Goal: Task Accomplishment & Management: Use online tool/utility

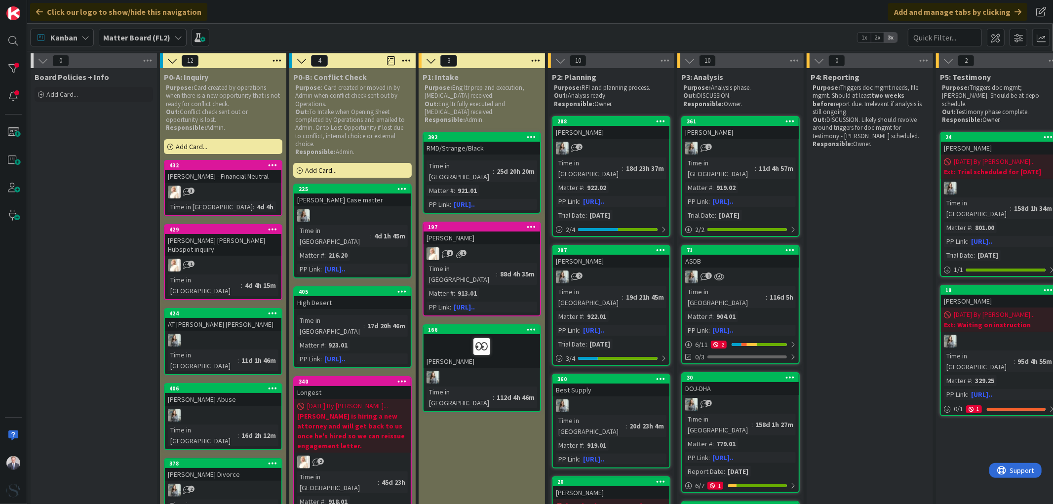
click at [132, 33] on b "Matter Board (FL2)" at bounding box center [136, 38] width 67 height 10
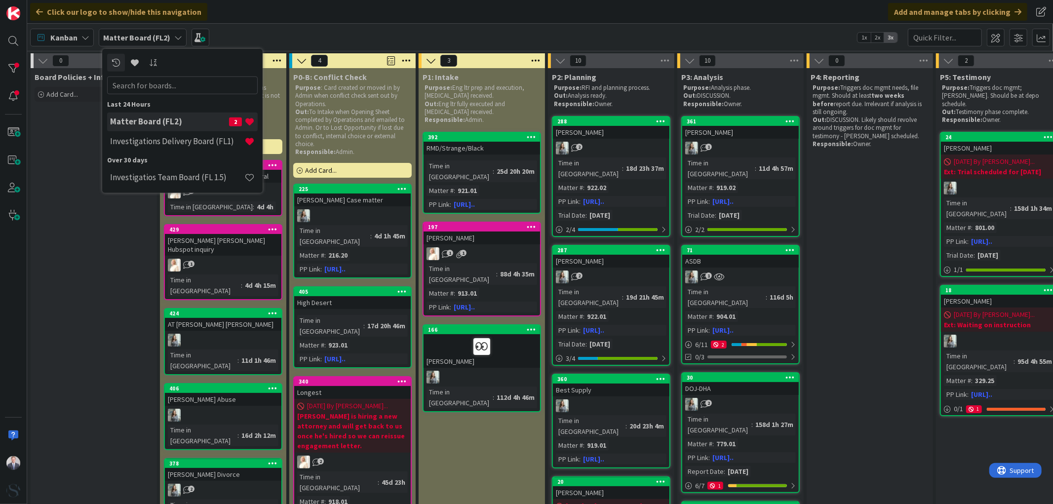
click at [150, 143] on h4 "Investigations Delivery Board (FL1)" at bounding box center [177, 141] width 134 height 10
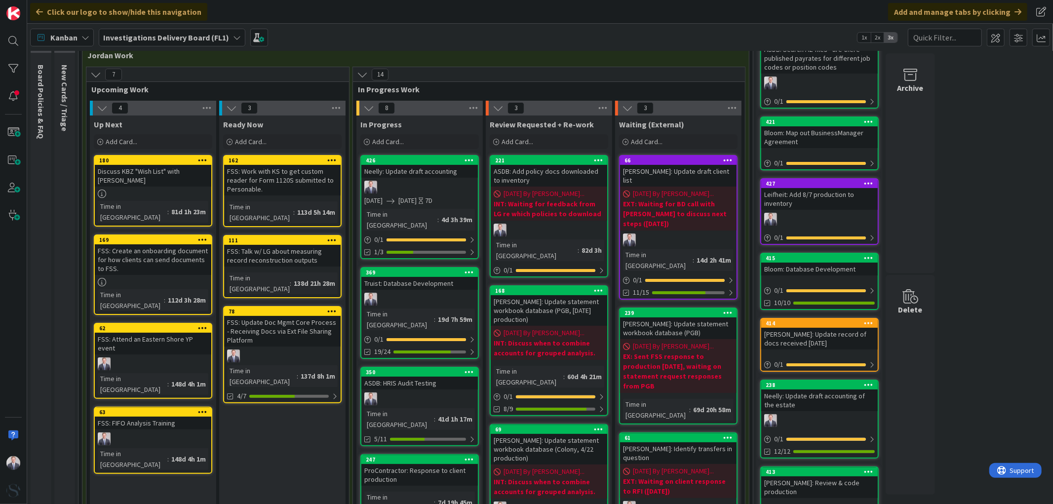
click at [416, 166] on div "Neelly: Update draft accounting" at bounding box center [419, 171] width 116 height 13
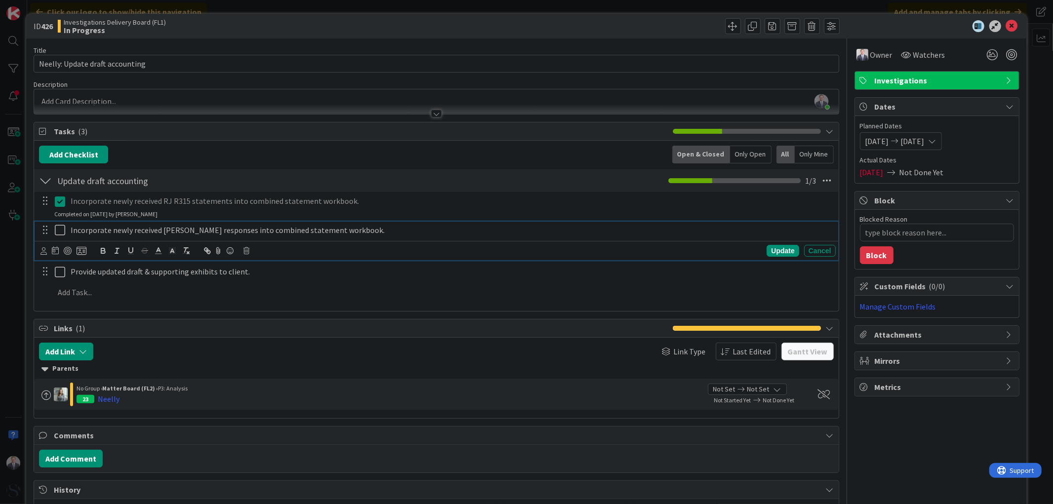
type textarea "x"
click at [241, 233] on p "Incorporate newly received [PERSON_NAME] responses into combined statement work…" at bounding box center [451, 230] width 761 height 11
drag, startPoint x: 161, startPoint y: 229, endPoint x: 234, endPoint y: 231, distance: 72.6
click at [234, 231] on p "Incorporate newly received [PERSON_NAME] responses into combined statement work…" at bounding box center [451, 230] width 761 height 11
click at [771, 255] on div "Update" at bounding box center [782, 251] width 32 height 12
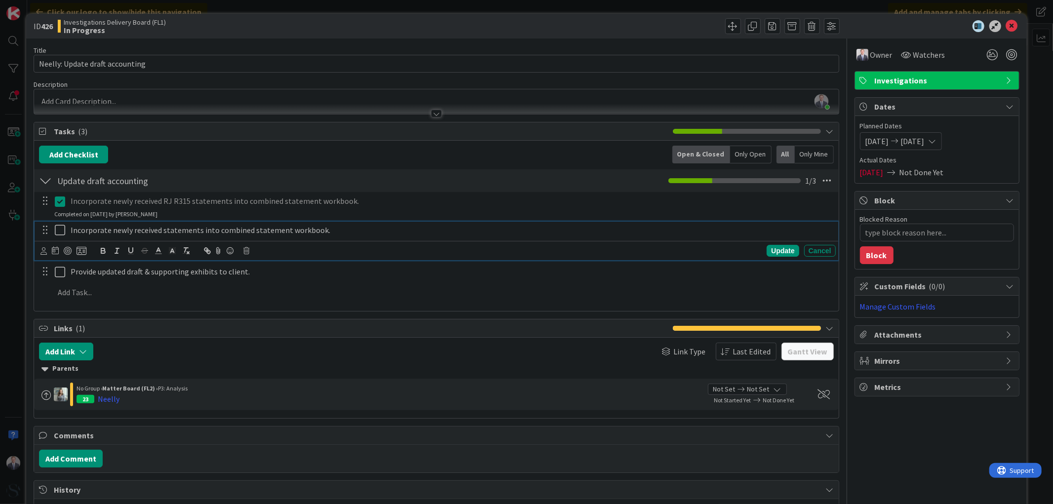
type textarea "x"
click at [347, 244] on div "Provide updated draft & supporting exhibits to client." at bounding box center [451, 250] width 769 height 17
click at [97, 283] on div "Incorporate newly received RJ R315 statements into combined statement workbook.…" at bounding box center [436, 248] width 794 height 113
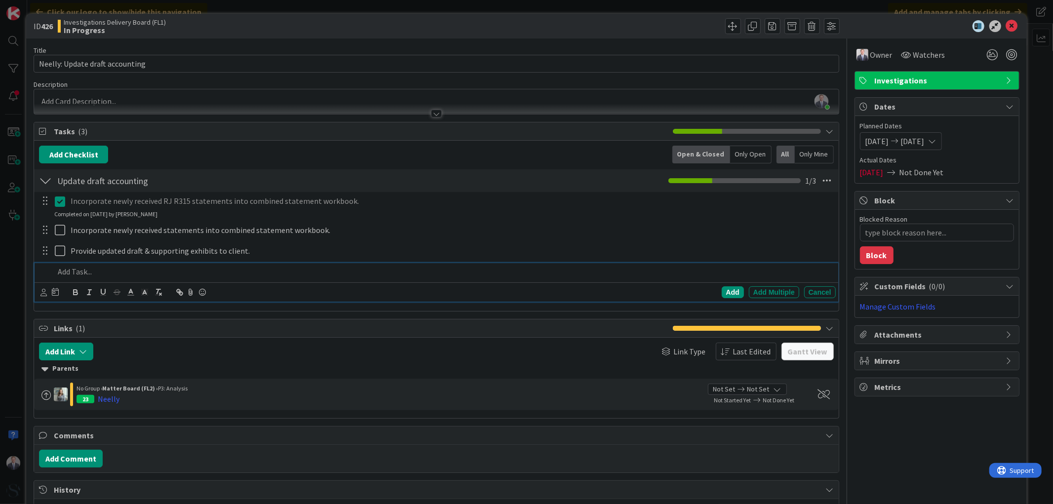
click at [89, 276] on p at bounding box center [442, 271] width 777 height 11
click at [723, 293] on div "Add" at bounding box center [733, 292] width 22 height 12
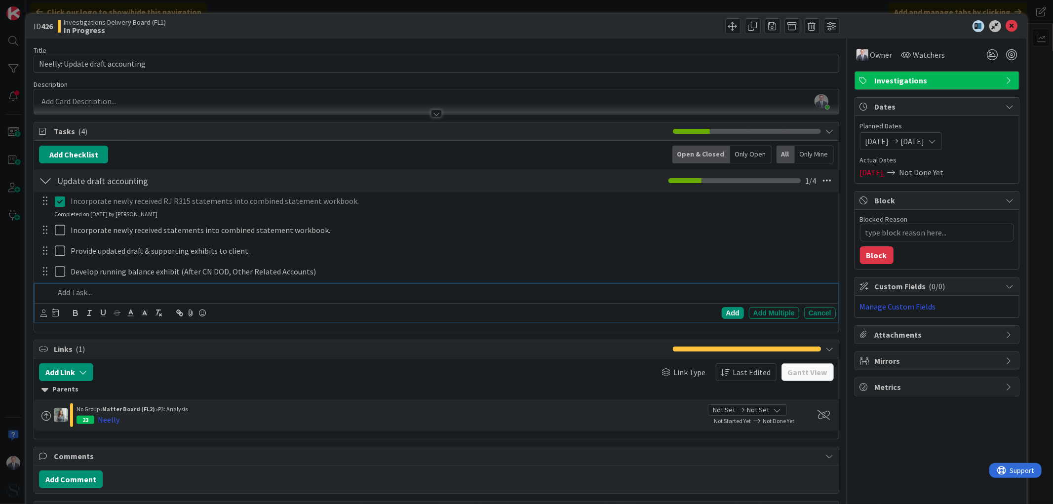
click at [247, 290] on p at bounding box center [442, 292] width 777 height 11
click at [726, 311] on div "Add" at bounding box center [733, 313] width 22 height 12
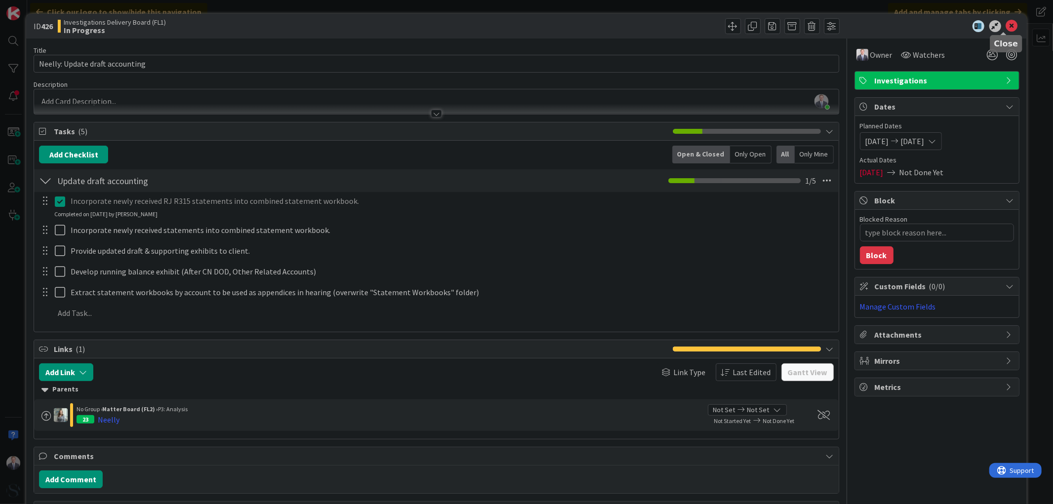
click at [1006, 22] on icon at bounding box center [1012, 26] width 12 height 12
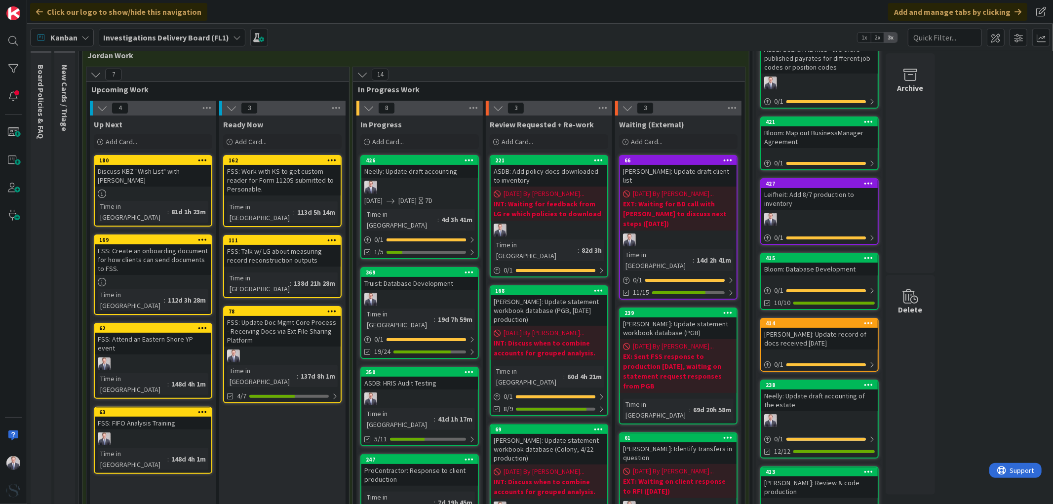
click at [420, 178] on link "426 Neelly: Update draft accounting [DATE] [DATE] 7D Time in [GEOGRAPHIC_DATA] …" at bounding box center [419, 207] width 118 height 104
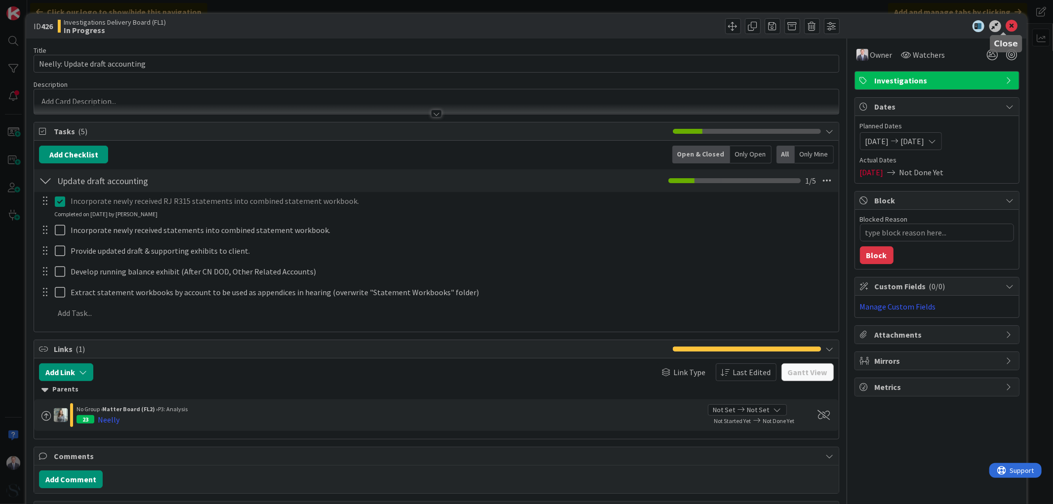
click at [1008, 24] on icon at bounding box center [1012, 26] width 12 height 12
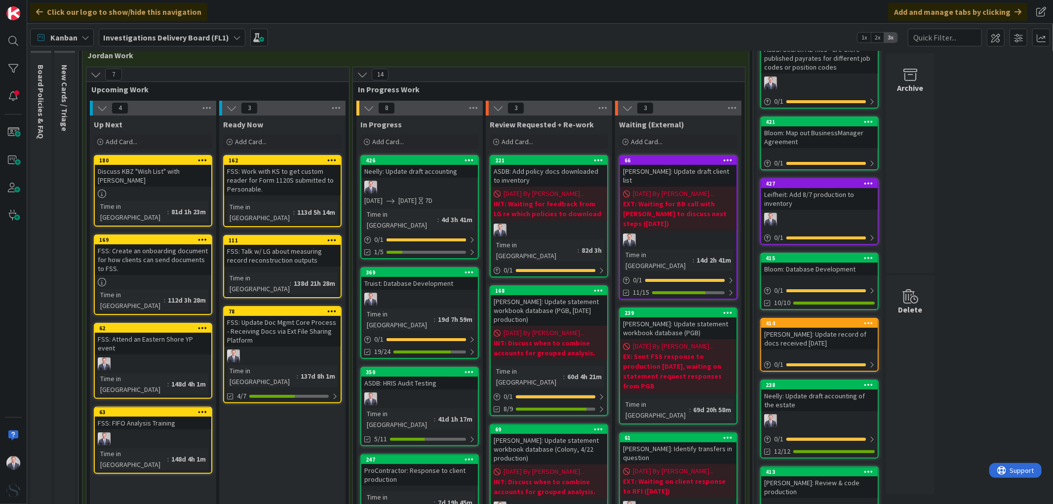
click at [405, 277] on div "Truist: Database Development" at bounding box center [419, 283] width 116 height 13
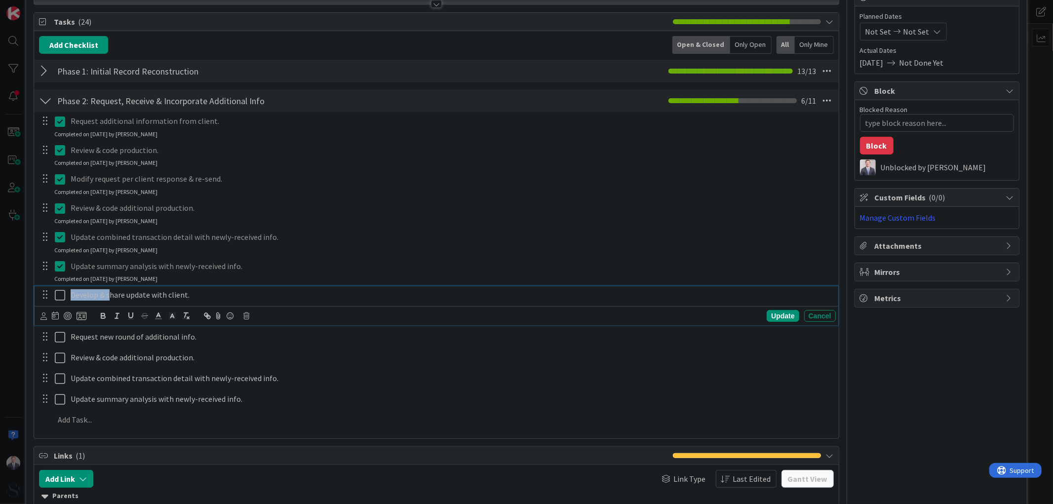
drag, startPoint x: 109, startPoint y: 299, endPoint x: 67, endPoint y: 293, distance: 41.8
click at [67, 293] on div "Develop & share update with client." at bounding box center [451, 294] width 769 height 17
click at [780, 313] on div "Update" at bounding box center [782, 316] width 32 height 12
type textarea "x"
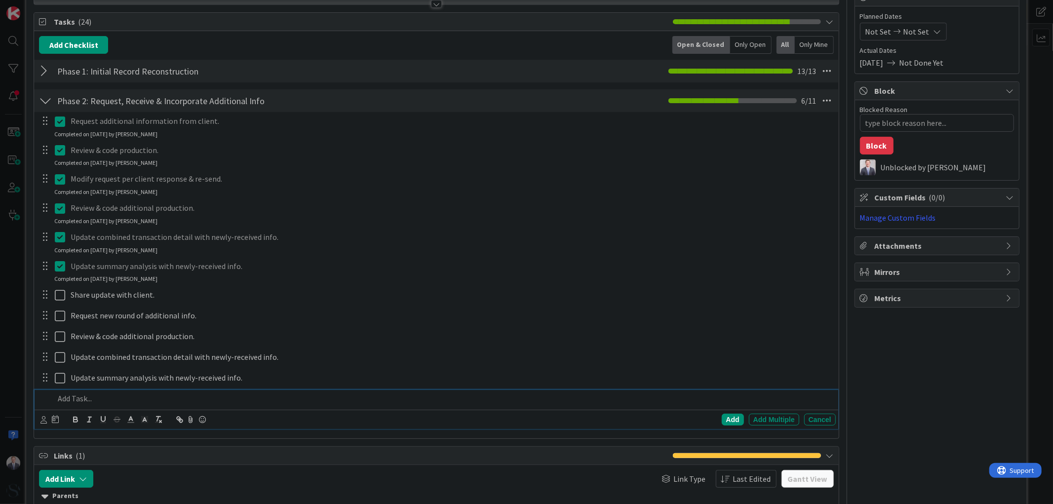
click at [83, 401] on p at bounding box center [442, 398] width 777 height 11
click at [726, 423] on div "Add" at bounding box center [733, 420] width 22 height 12
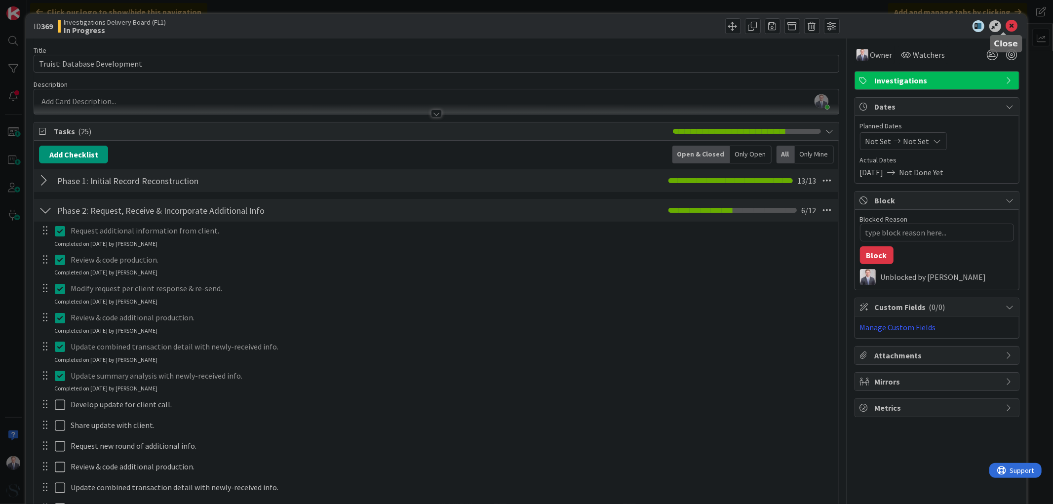
click at [1009, 23] on icon at bounding box center [1012, 26] width 12 height 12
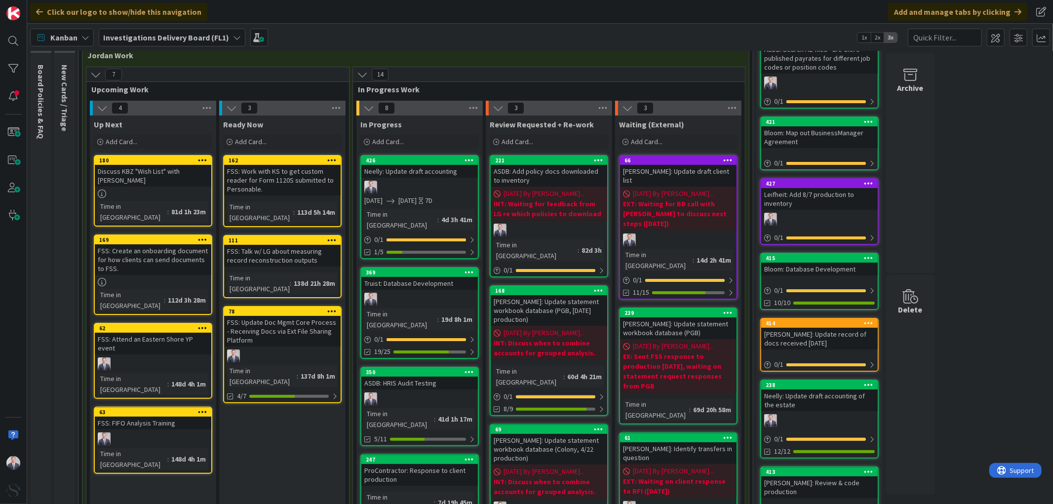
click at [437, 377] on div "ASDB: HRIS Audit Testing" at bounding box center [419, 383] width 116 height 13
type textarea "x"
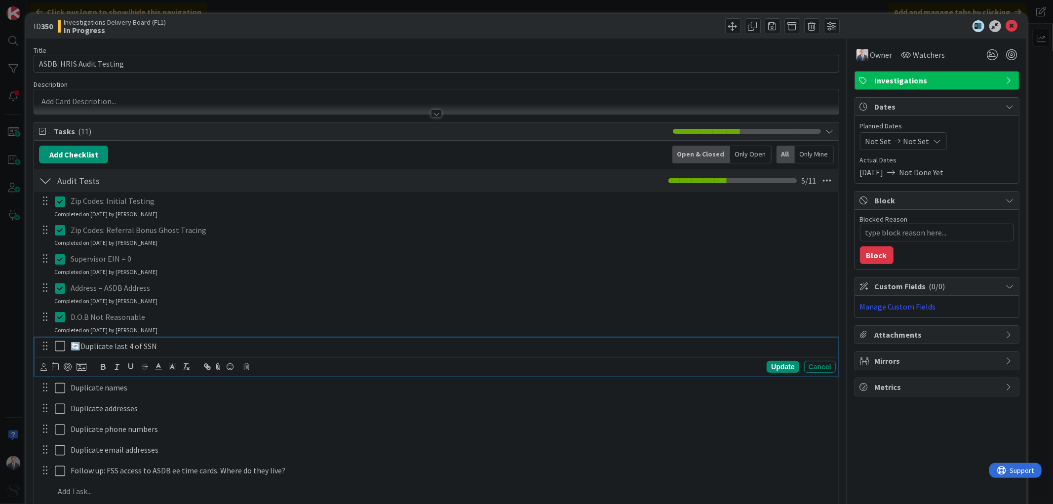
click at [165, 347] on p "🔄Duplicate last 4 of SSN" at bounding box center [451, 346] width 761 height 11
drag, startPoint x: 79, startPoint y: 346, endPoint x: 72, endPoint y: 346, distance: 6.9
click at [72, 346] on p "🔄Duplicate last 4 of SSN (hold for additional discussion with LG)" at bounding box center [451, 346] width 761 height 11
click at [227, 363] on icon at bounding box center [230, 367] width 12 height 14
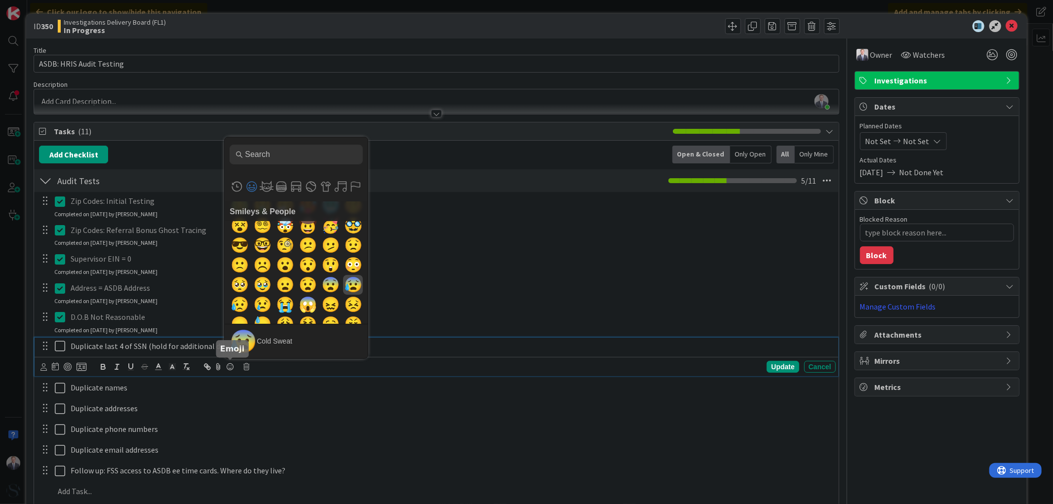
scroll to position [274, 0]
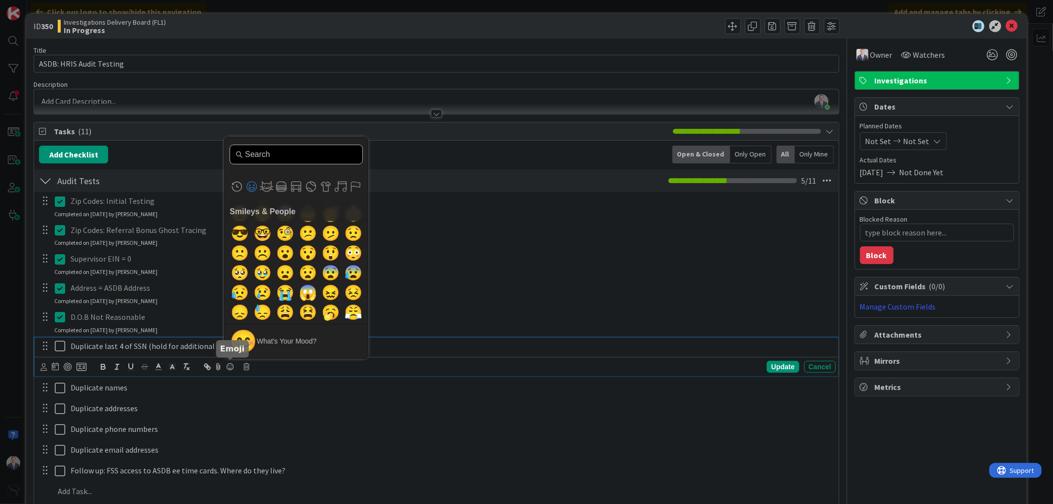
click at [282, 152] on input "Type to search for an emoji" at bounding box center [295, 155] width 133 height 20
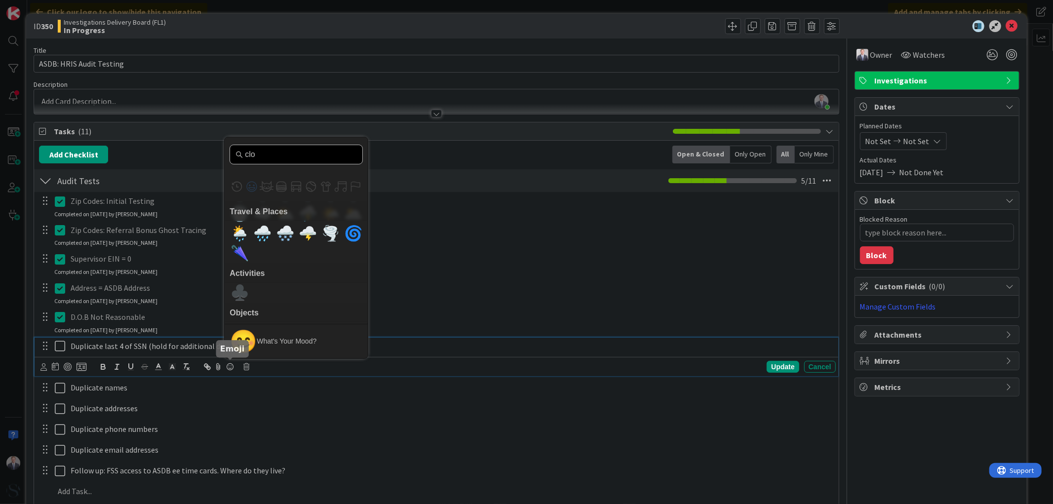
scroll to position [0, 0]
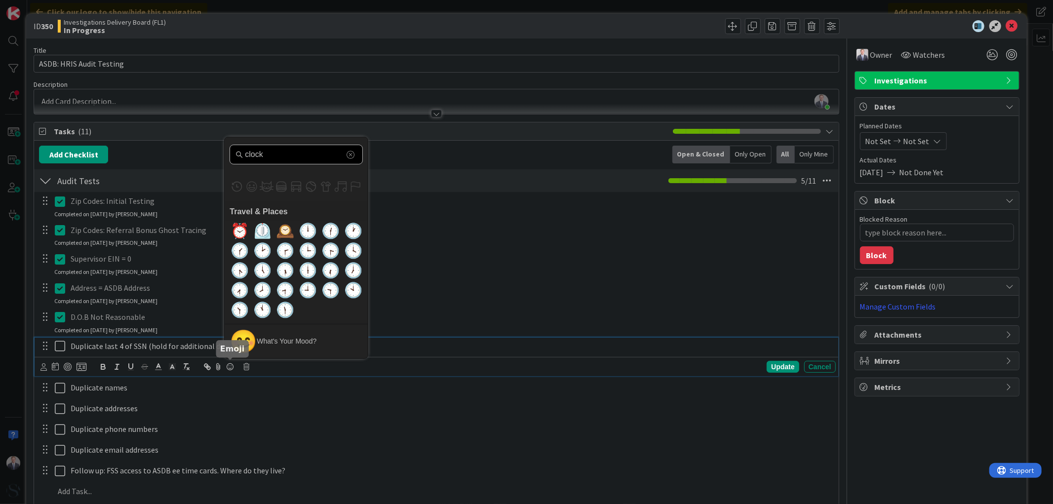
type input "clock"
drag, startPoint x: 265, startPoint y: 154, endPoint x: 76, endPoint y: 149, distance: 189.1
click at [153, 153] on div "Add Checklist Open & Closed Only Open All Only Mine Audit Tests Checklist Name …" at bounding box center [436, 325] width 794 height 359
type textarea "x"
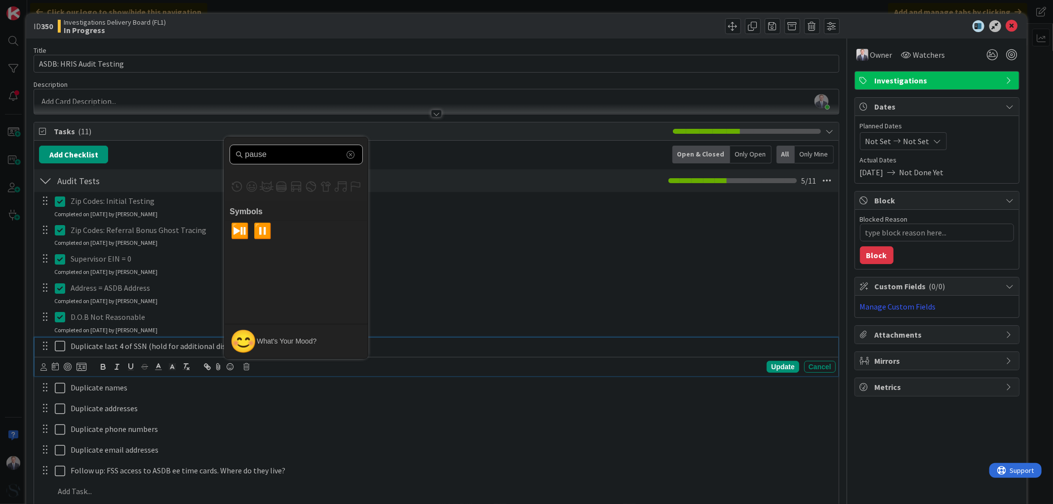
type input "pause"
click at [263, 229] on span "⏸️" at bounding box center [262, 231] width 23 height 20
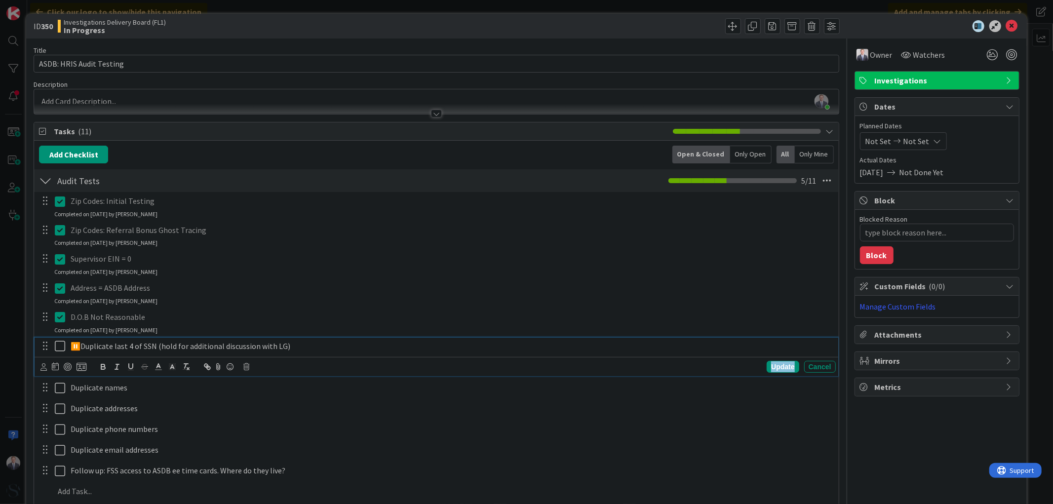
click at [785, 364] on div "Update" at bounding box center [782, 367] width 32 height 12
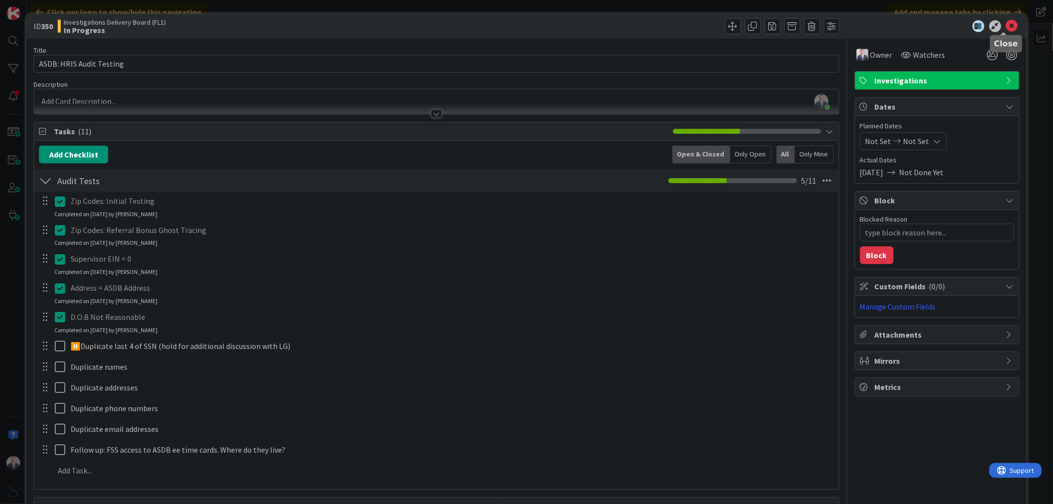
click at [1006, 26] on icon at bounding box center [1012, 26] width 12 height 12
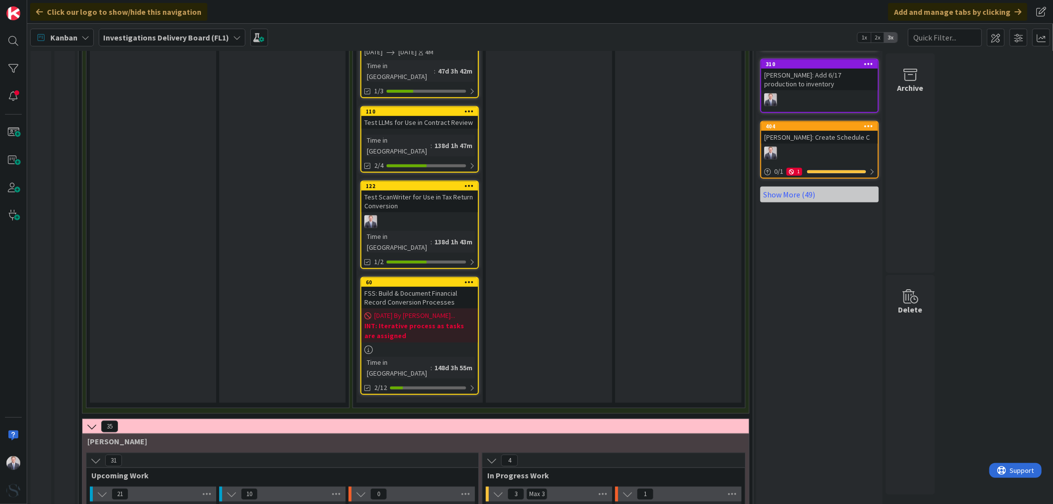
scroll to position [438, 0]
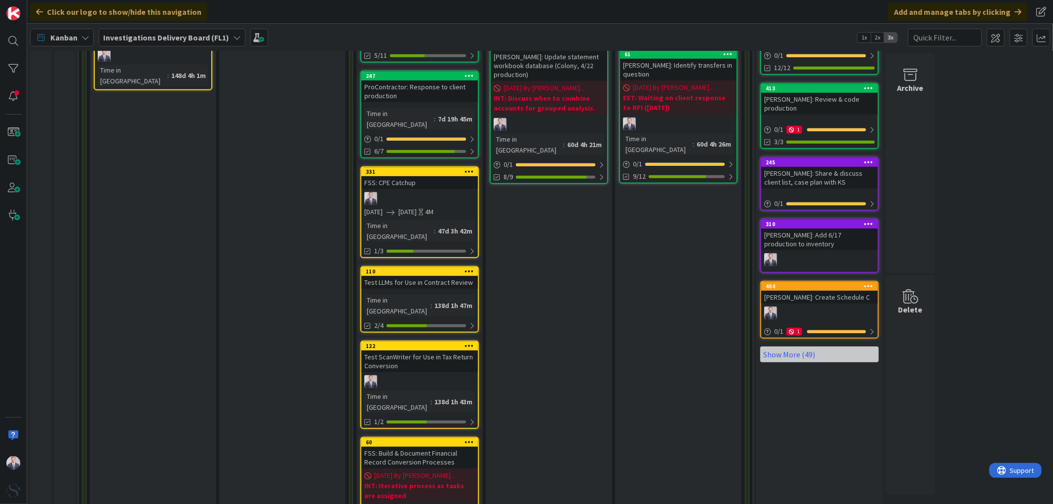
click at [410, 176] on div "FSS: CPE Catchup" at bounding box center [419, 182] width 116 height 13
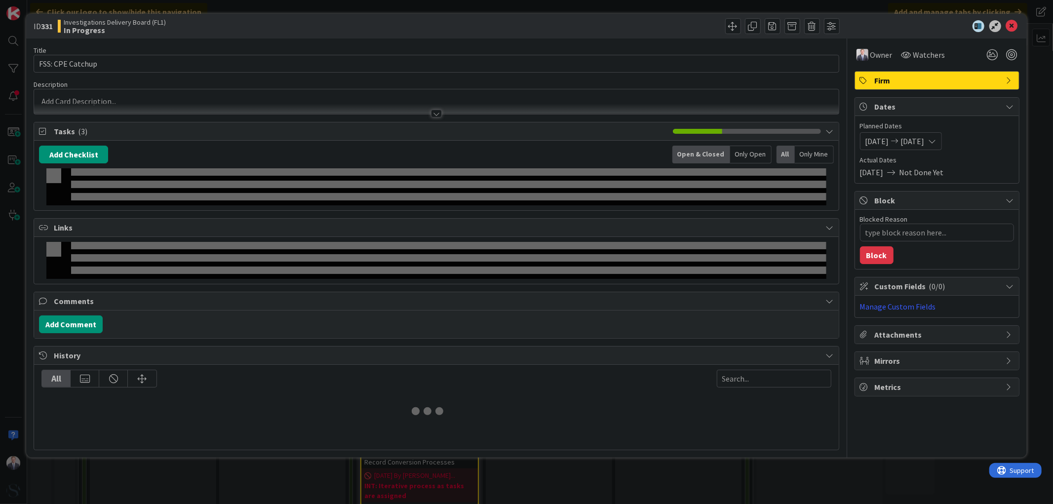
type textarea "x"
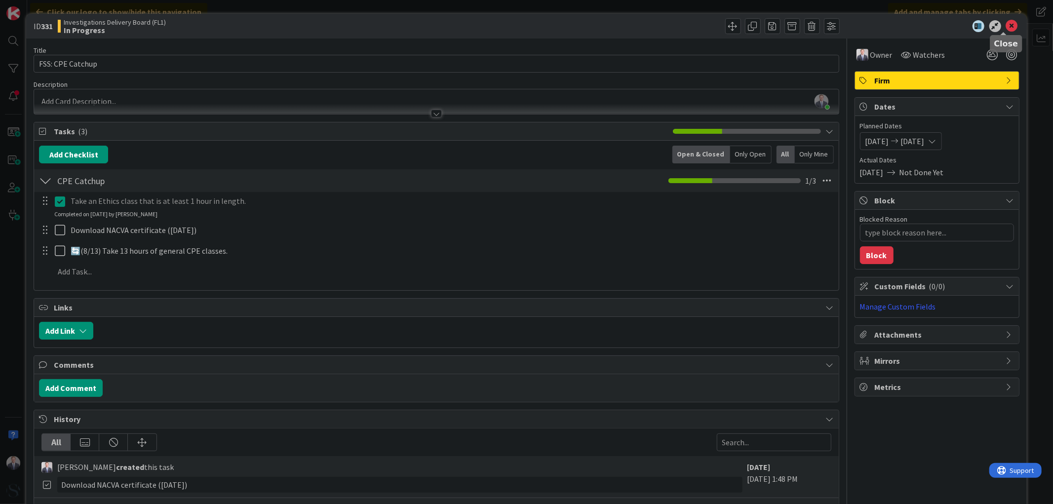
click at [1006, 23] on icon at bounding box center [1012, 26] width 12 height 12
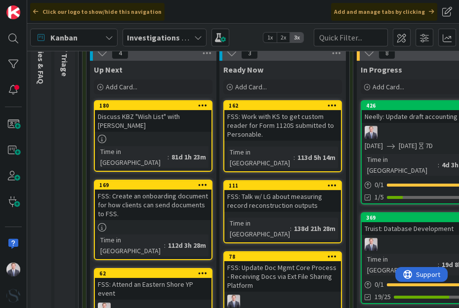
scroll to position [110, 0]
